Goal: Navigation & Orientation: Understand site structure

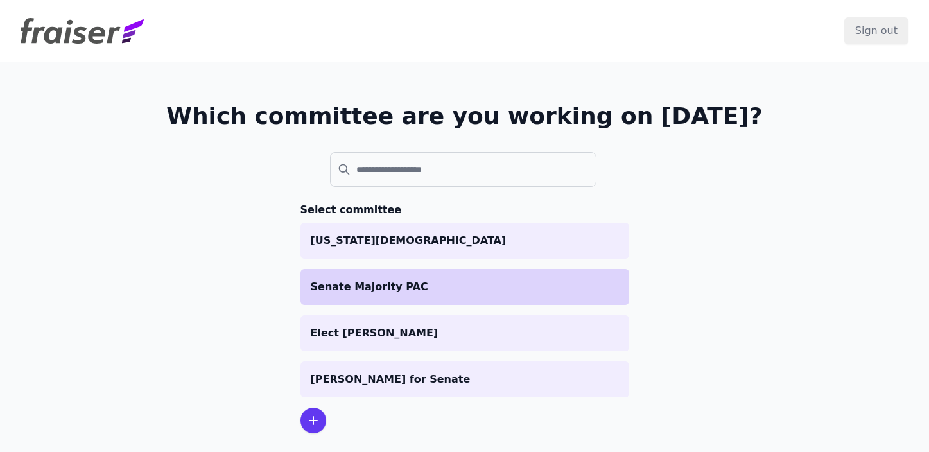
click at [425, 304] on li "Senate Majority PAC" at bounding box center [465, 287] width 329 height 36
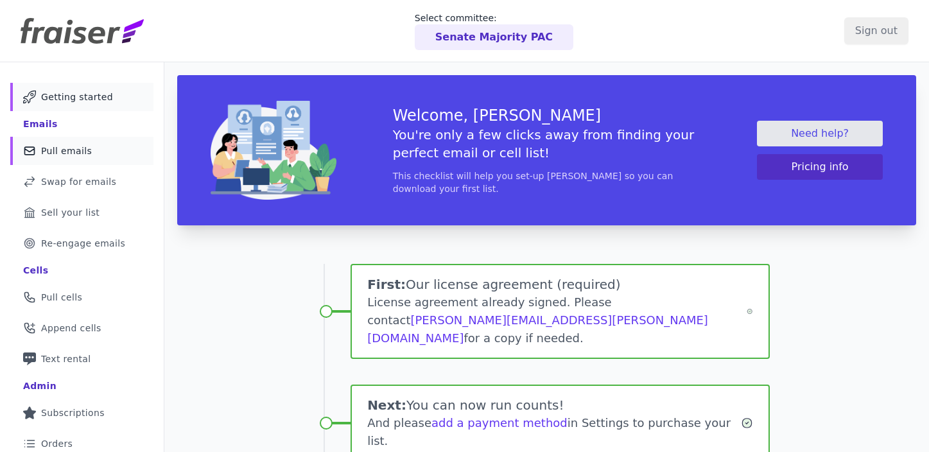
click at [57, 143] on link "Mail Icon Outline of a mail envelope Pull emails" at bounding box center [81, 151] width 143 height 28
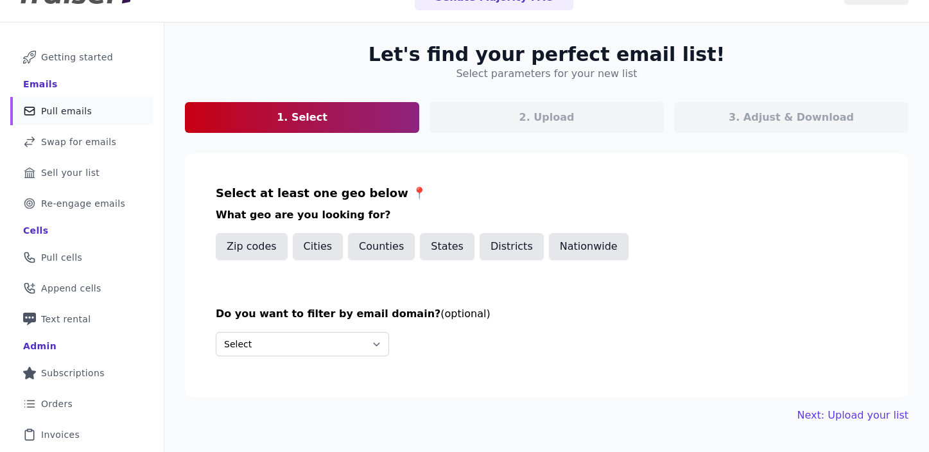
scroll to position [41, 0]
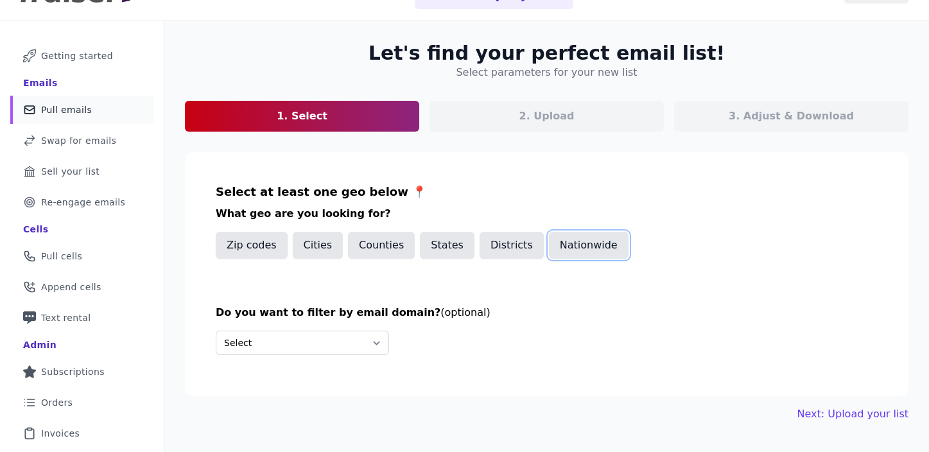
click at [570, 249] on button "Nationwide" at bounding box center [589, 245] width 80 height 27
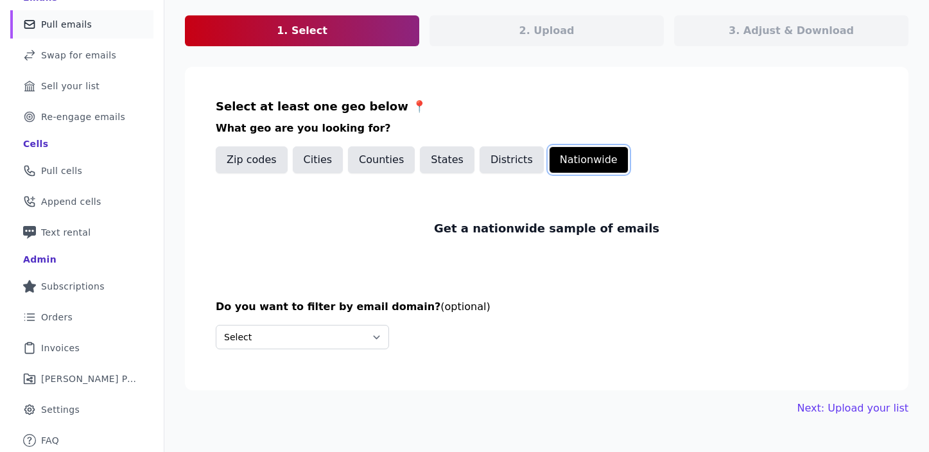
scroll to position [129, 0]
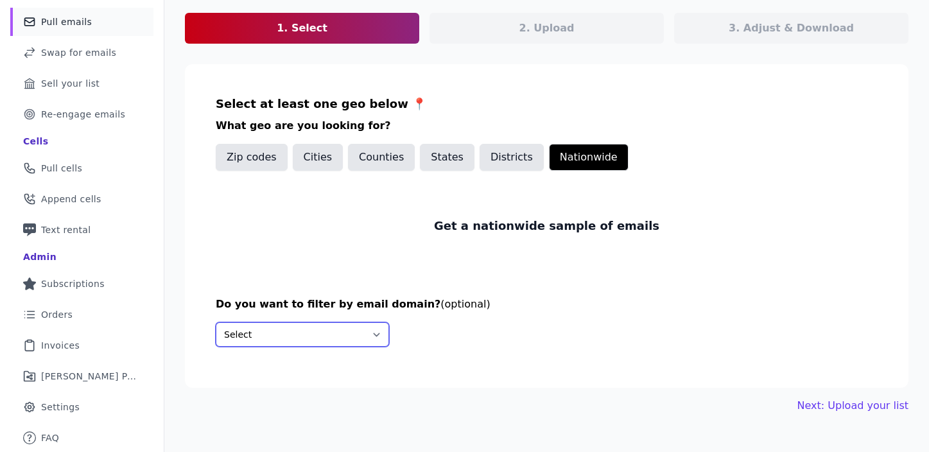
click at [307, 326] on select "Select Include only these domains Include none of these domains" at bounding box center [302, 334] width 173 height 24
click at [70, 406] on span "Settings" at bounding box center [60, 407] width 39 height 13
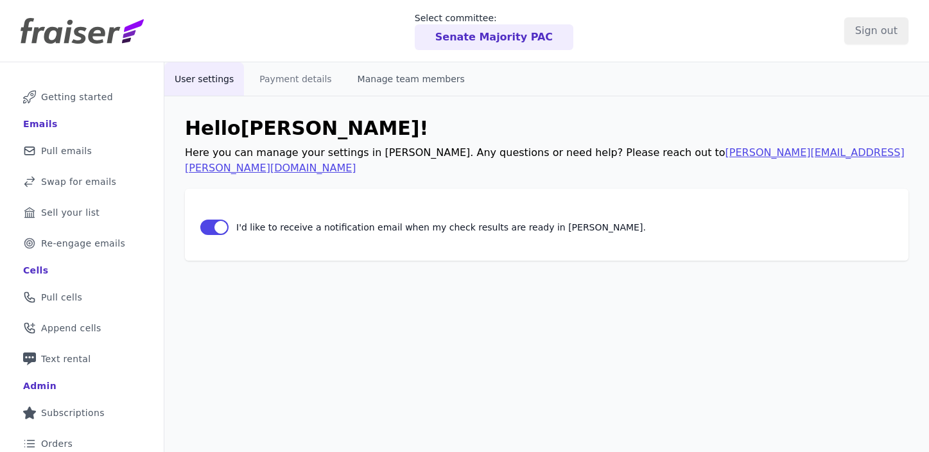
click at [387, 69] on button "Manage team members" at bounding box center [411, 78] width 128 height 33
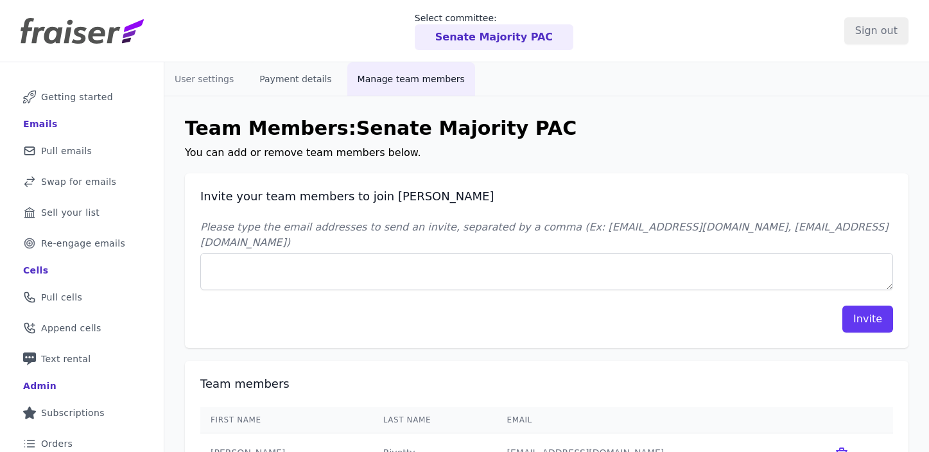
click at [299, 82] on button "Payment details" at bounding box center [295, 78] width 92 height 33
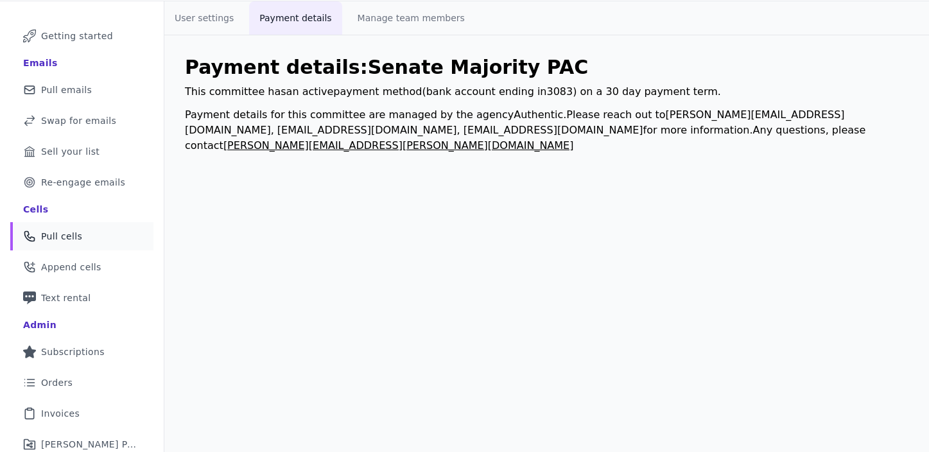
scroll to position [37, 0]
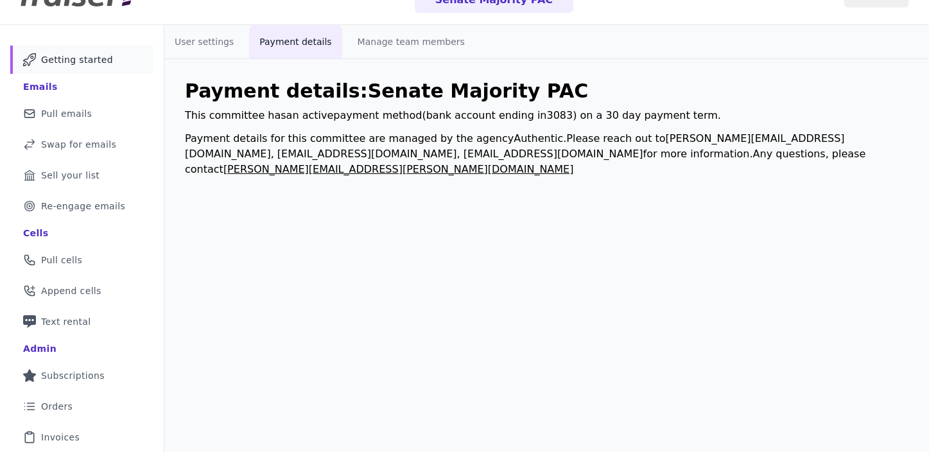
click at [61, 66] on link "Mail Icon Outline of a mail envelope Getting started" at bounding box center [81, 60] width 143 height 28
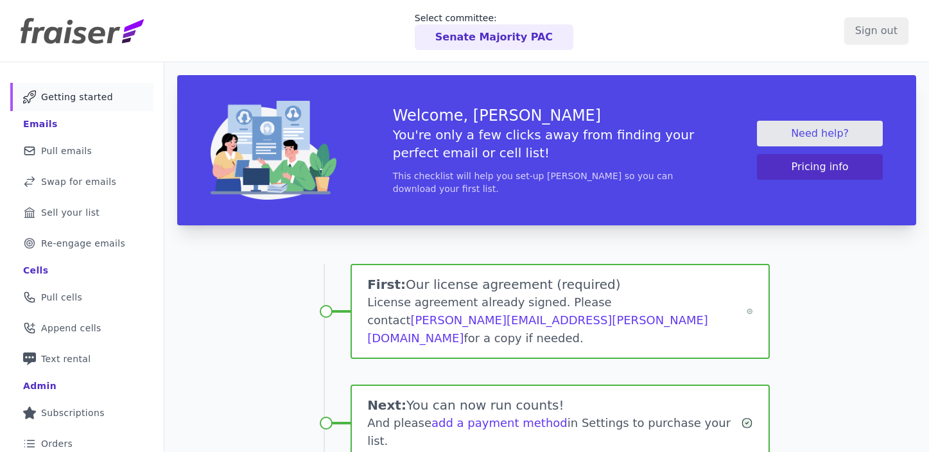
scroll to position [213, 0]
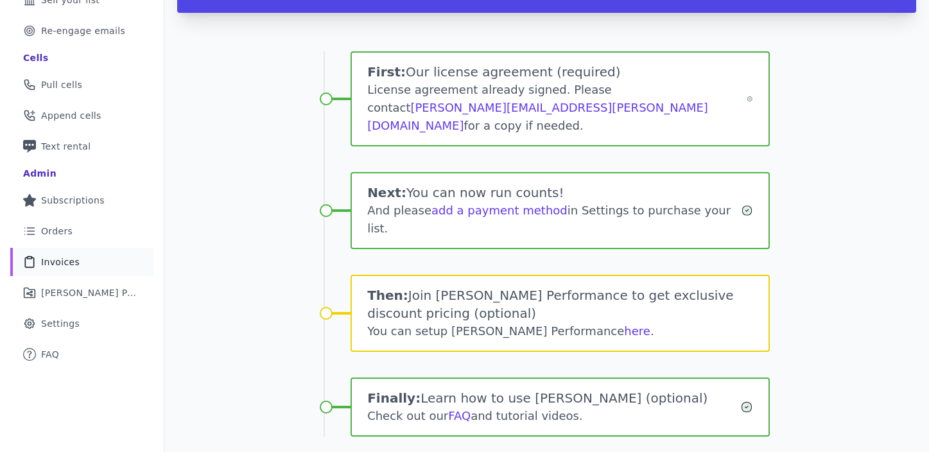
click at [83, 262] on link "Clipboard Icon Outline of a clipboard Invoices" at bounding box center [81, 262] width 143 height 28
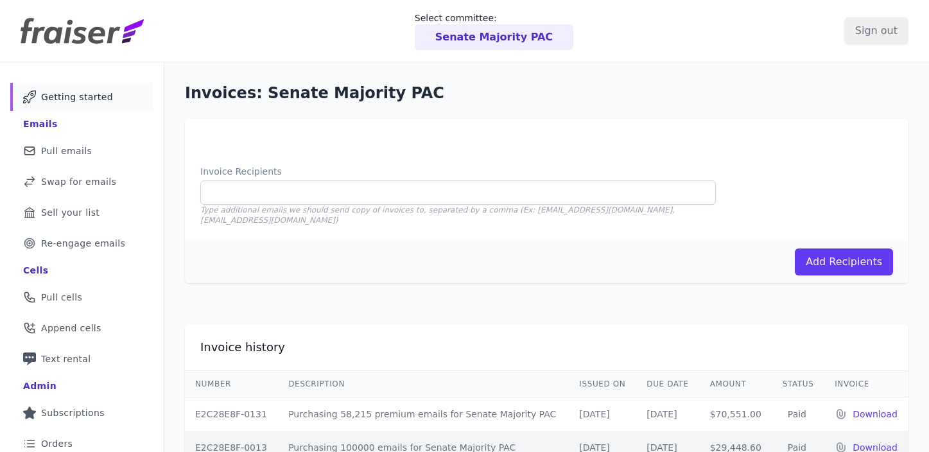
click at [103, 97] on span "Getting started" at bounding box center [77, 97] width 72 height 13
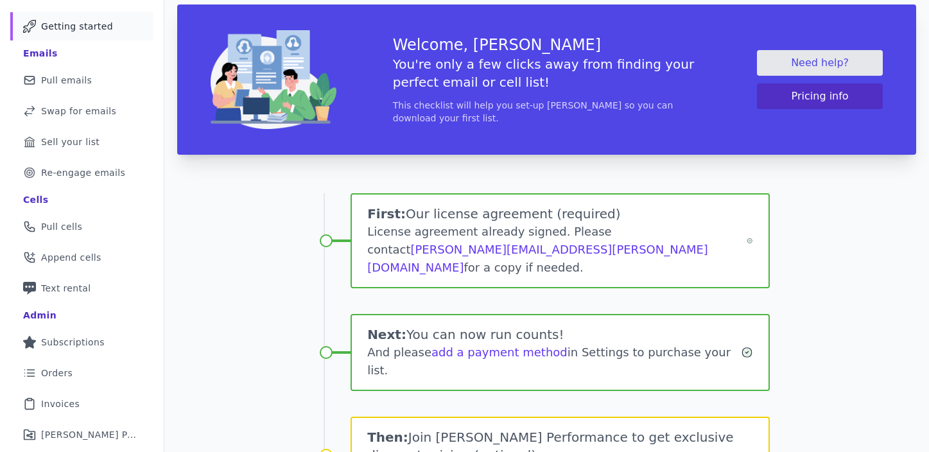
scroll to position [213, 0]
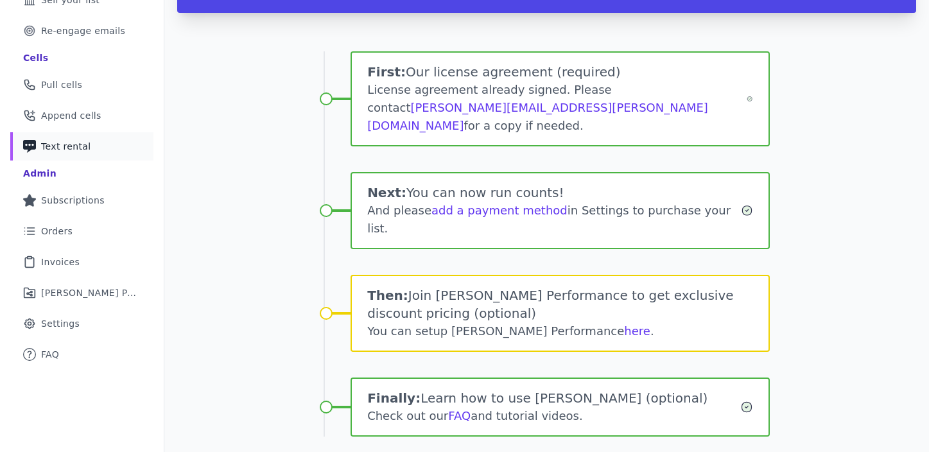
click at [75, 143] on span "Text rental" at bounding box center [66, 146] width 50 height 13
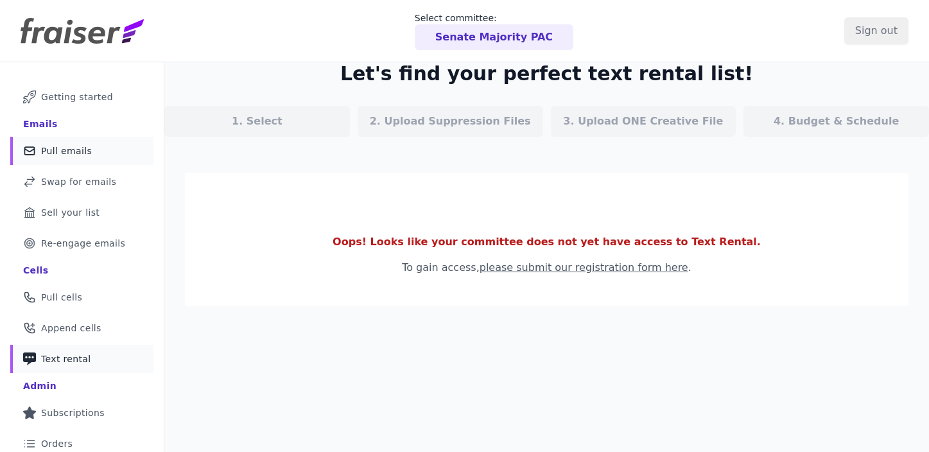
click at [79, 141] on link "Mail Icon Outline of a mail envelope Pull emails" at bounding box center [81, 151] width 143 height 28
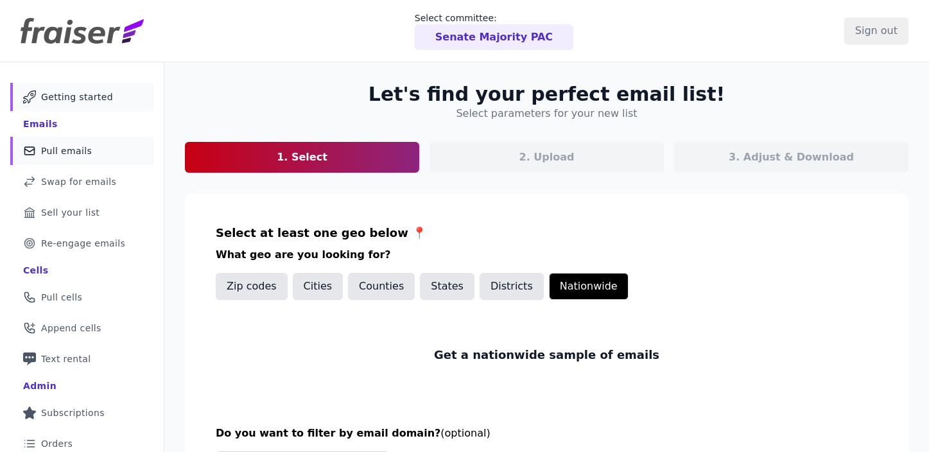
click at [94, 102] on span "Getting started" at bounding box center [77, 97] width 72 height 13
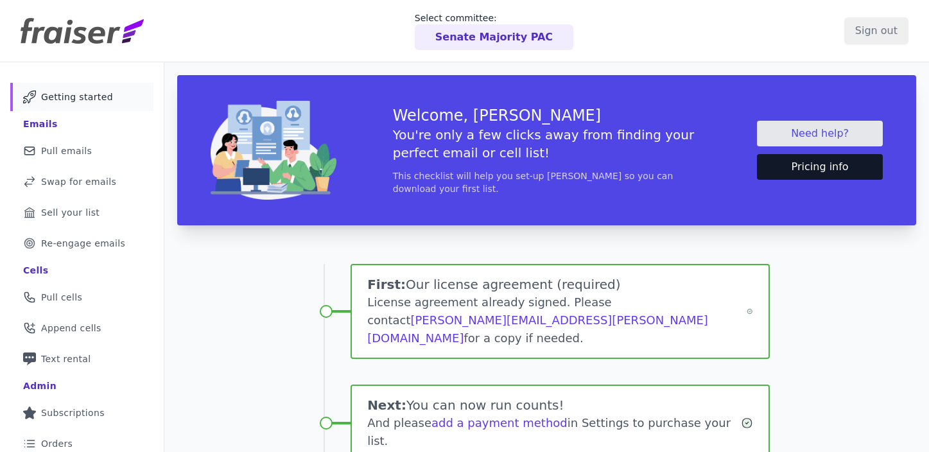
click at [803, 175] on button "Pricing info" at bounding box center [820, 167] width 126 height 26
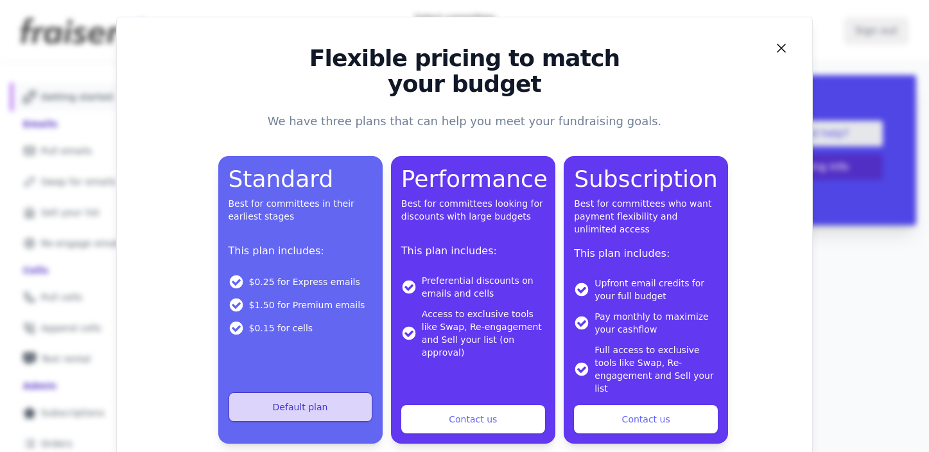
scroll to position [50, 0]
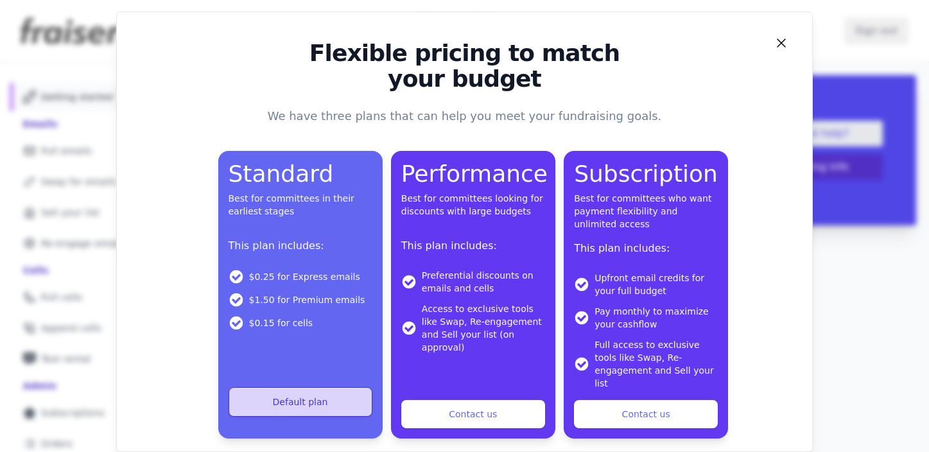
click at [785, 53] on div "Flexible pricing to match your budget We have three plans that can help you mee…" at bounding box center [465, 239] width 670 height 398
click at [782, 40] on icon "Close" at bounding box center [781, 42] width 15 height 15
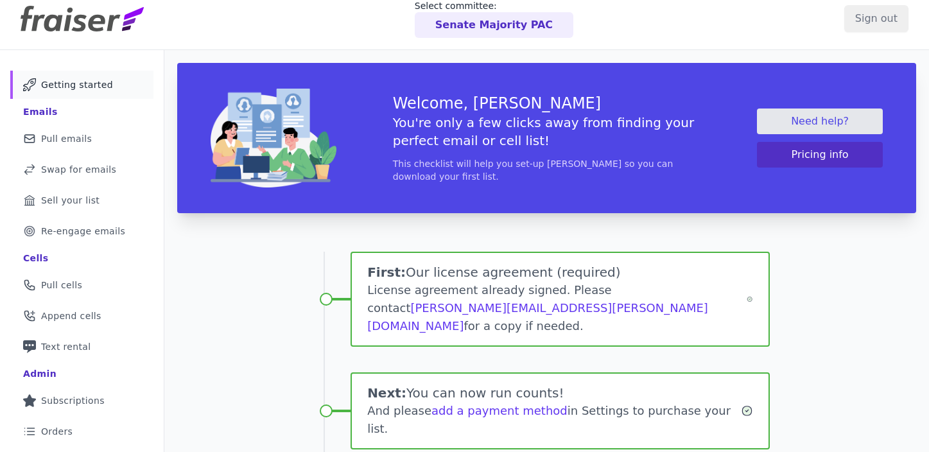
scroll to position [0, 0]
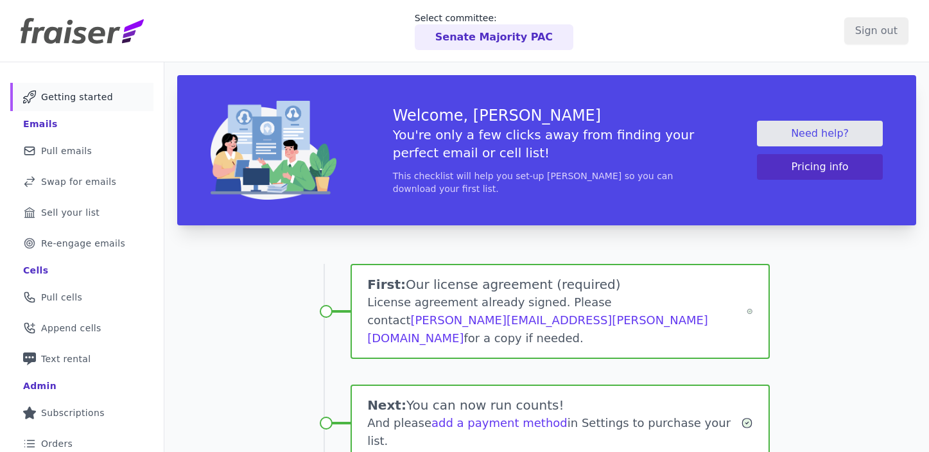
click at [491, 35] on p "Senate Majority PAC" at bounding box center [494, 37] width 118 height 15
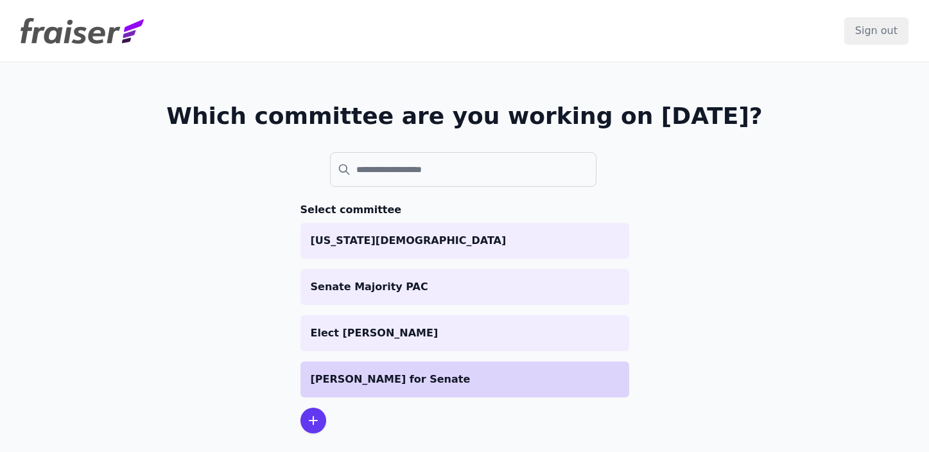
click at [368, 388] on li "Cory Booker for Senate" at bounding box center [465, 380] width 329 height 36
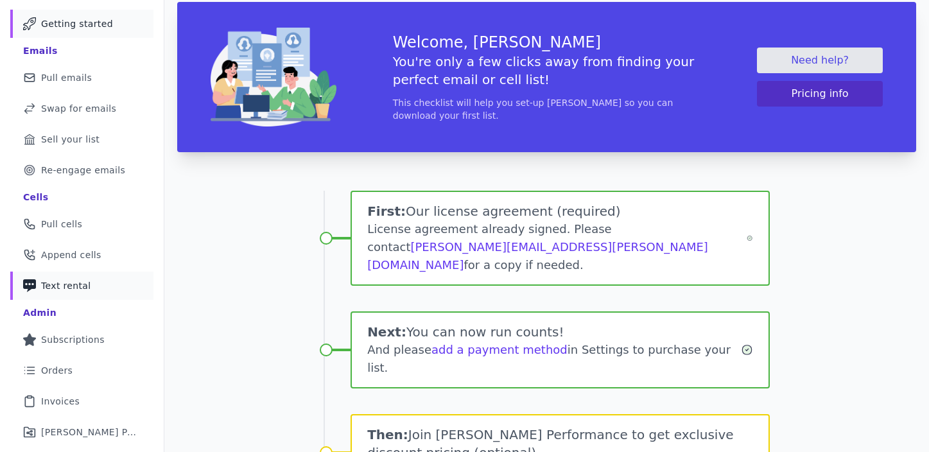
scroll to position [213, 0]
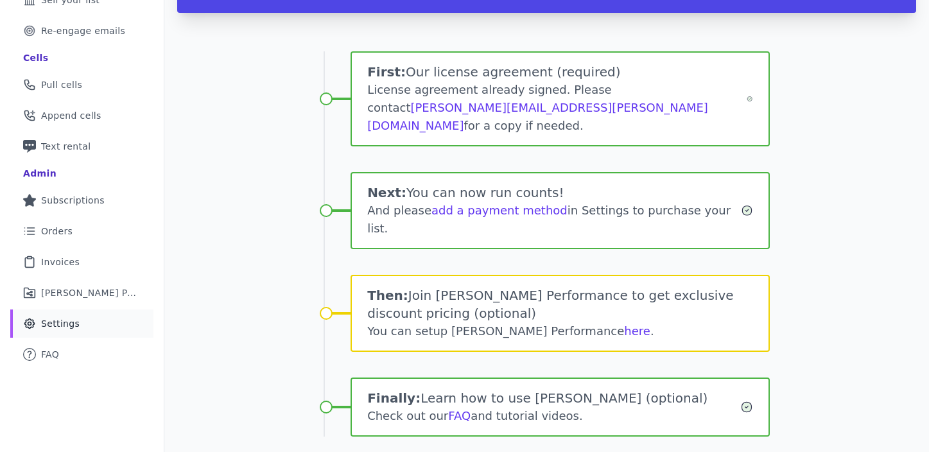
click at [59, 323] on span "Settings" at bounding box center [60, 323] width 39 height 13
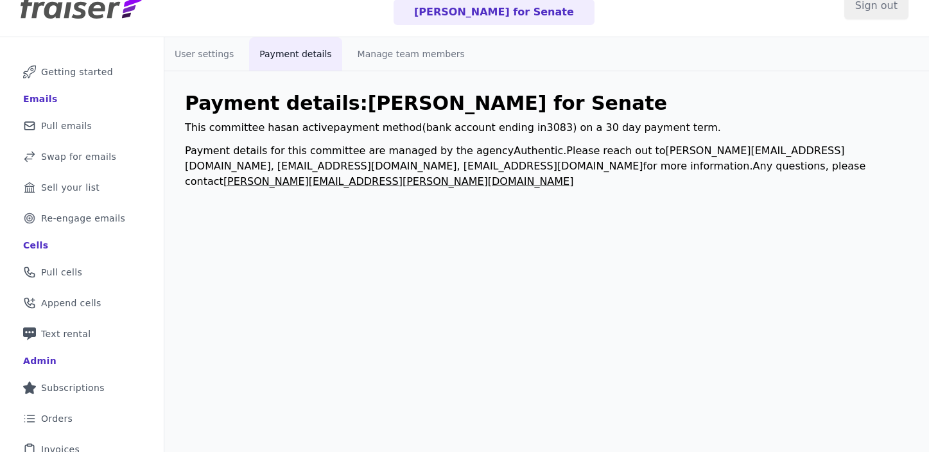
scroll to position [52, 0]
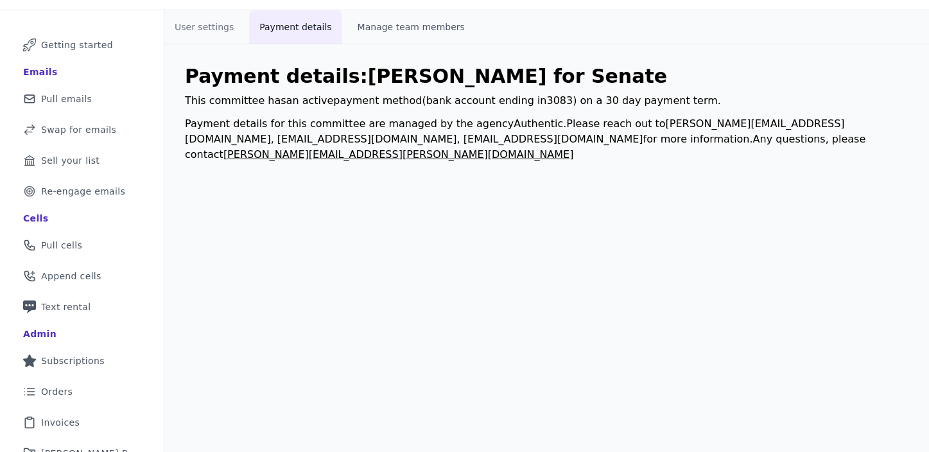
click at [408, 34] on button "Manage team members" at bounding box center [411, 26] width 128 height 33
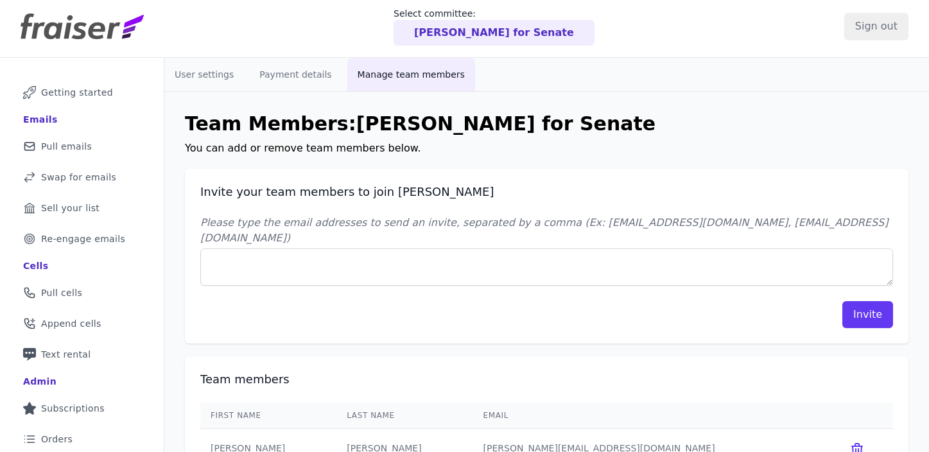
scroll to position [0, 0]
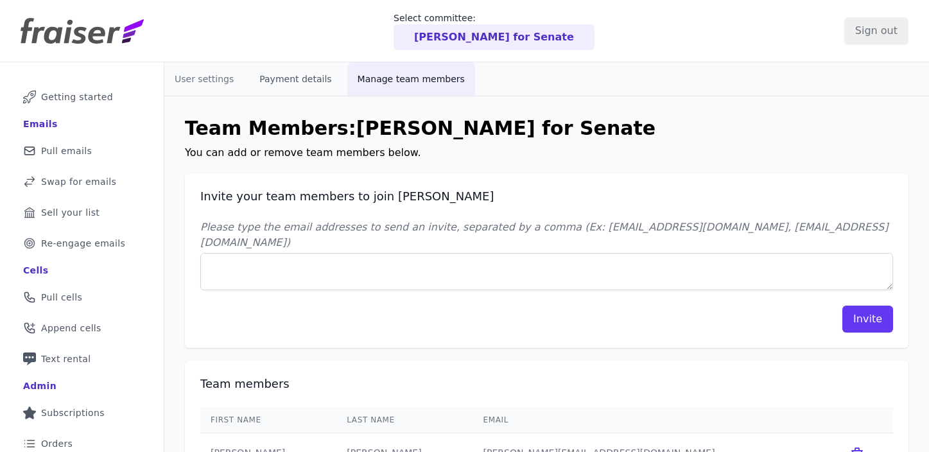
click at [295, 80] on button "Payment details" at bounding box center [295, 78] width 92 height 33
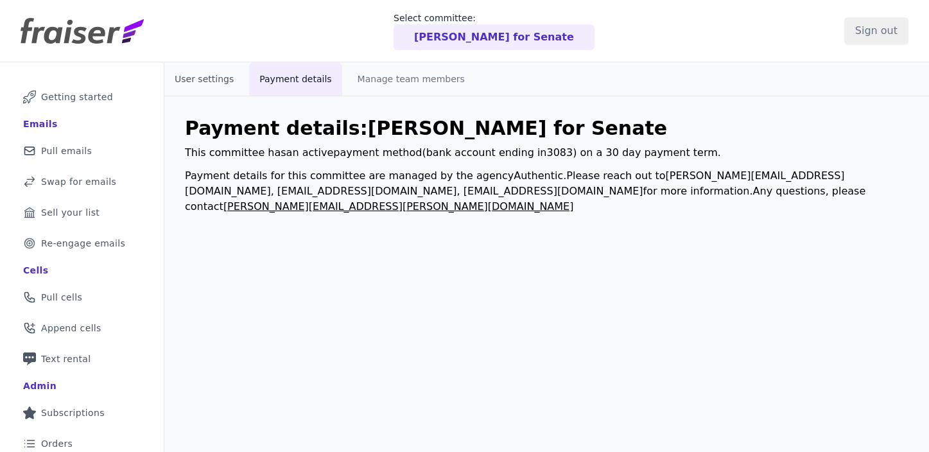
click at [213, 86] on button "User settings" at bounding box center [204, 78] width 80 height 33
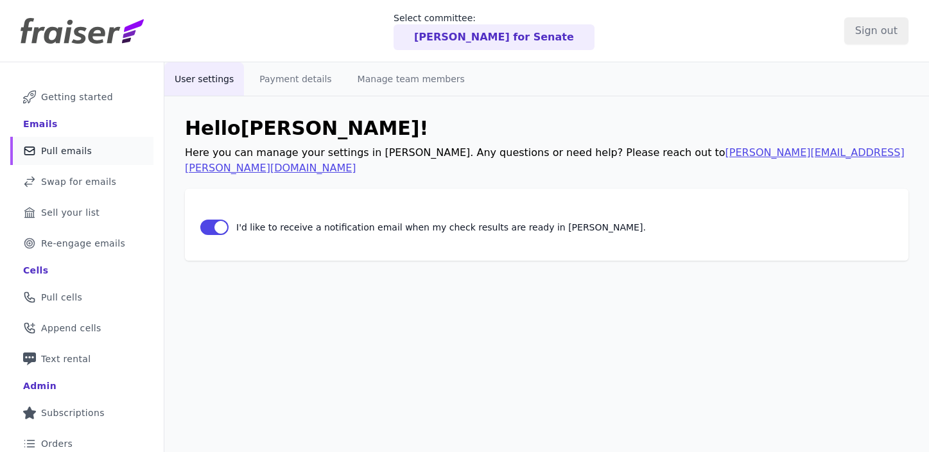
click at [74, 155] on span "Pull emails" at bounding box center [66, 150] width 51 height 13
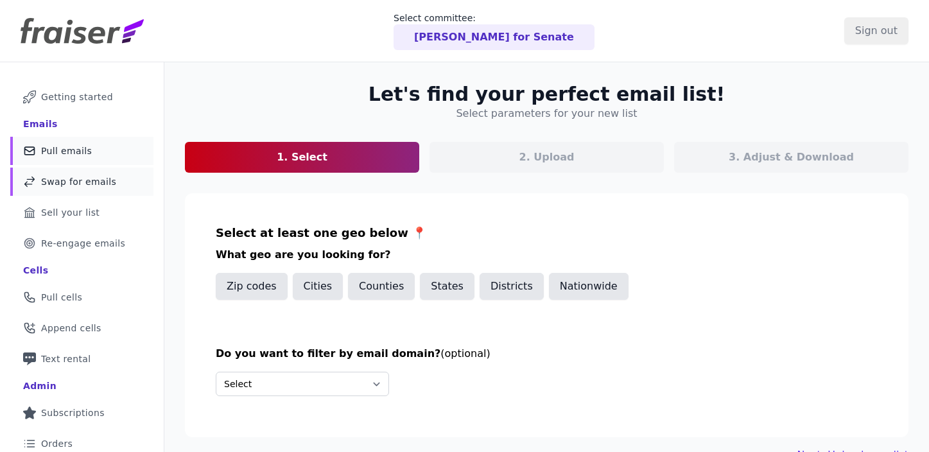
click at [60, 183] on span "Swap for emails" at bounding box center [78, 181] width 75 height 13
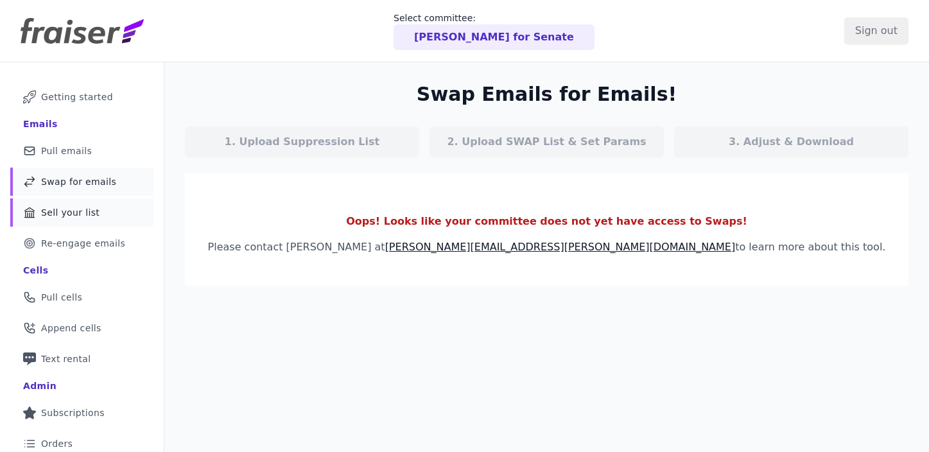
click at [57, 214] on span "Sell your list" at bounding box center [70, 212] width 58 height 13
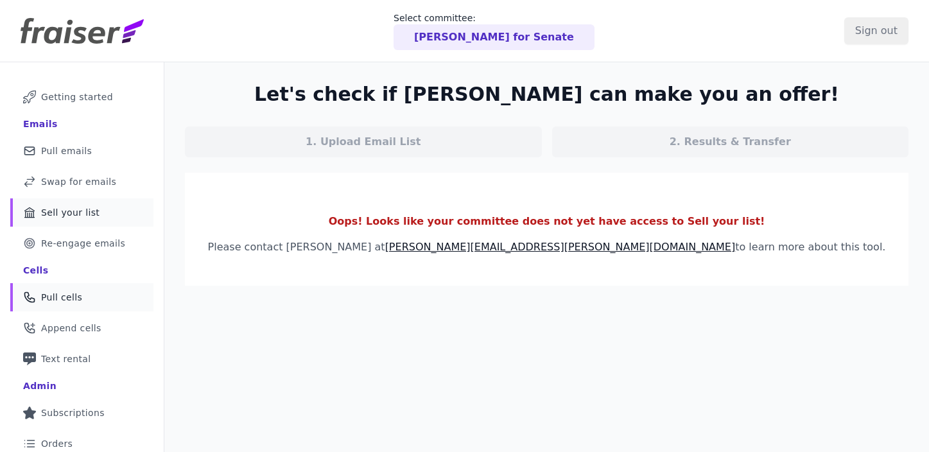
click at [61, 284] on link "Phone Icon Outline of a phone Pull cells" at bounding box center [81, 297] width 143 height 28
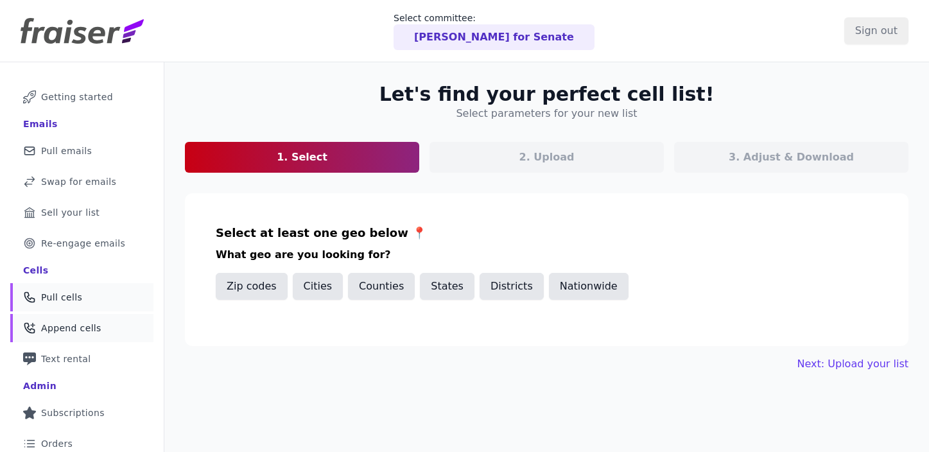
click at [57, 323] on span "Append cells" at bounding box center [71, 328] width 60 height 13
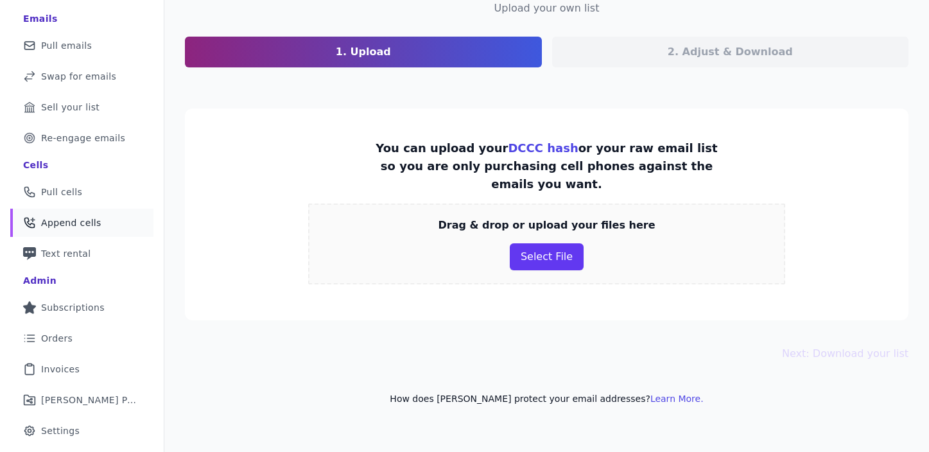
scroll to position [129, 0]
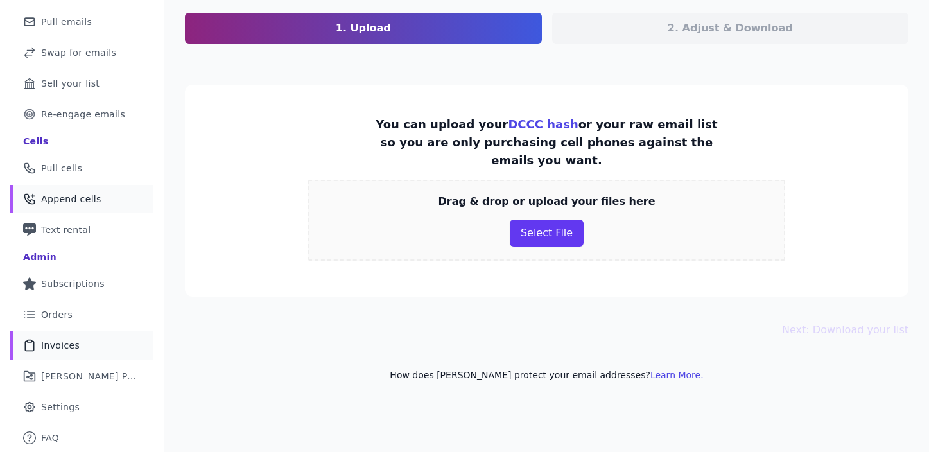
click at [47, 354] on link "Clipboard Icon Outline of a clipboard Invoices" at bounding box center [81, 345] width 143 height 28
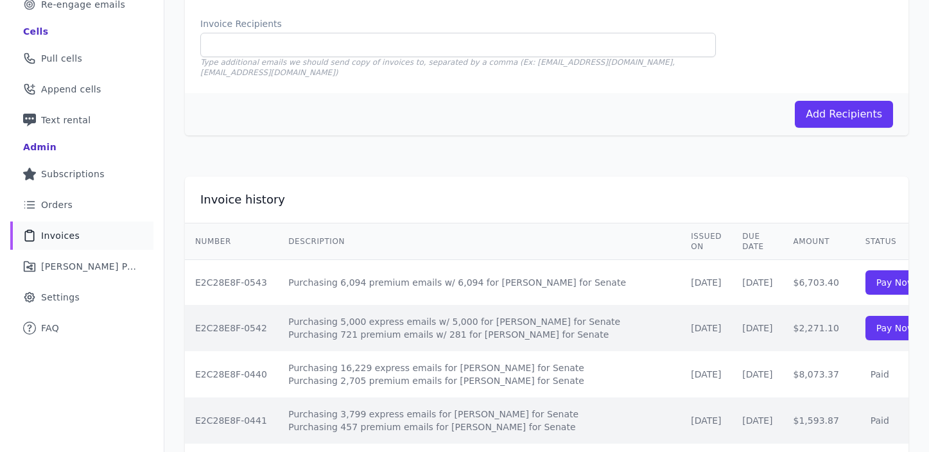
scroll to position [240, 0]
